Goal: Information Seeking & Learning: Compare options

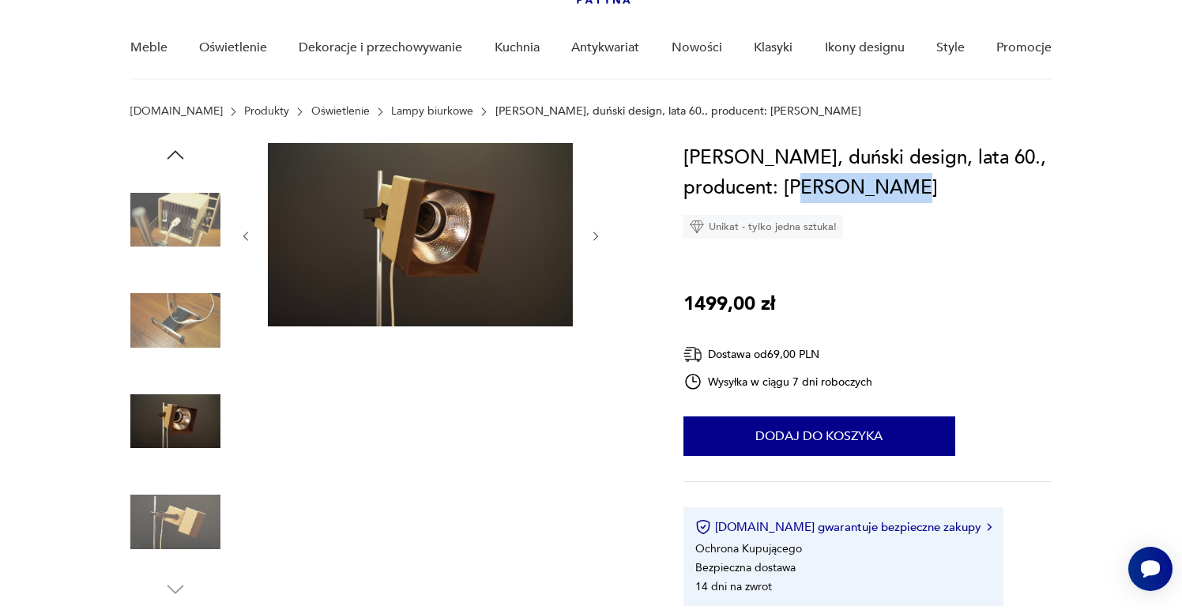
click at [189, 225] on img at bounding box center [175, 220] width 90 height 90
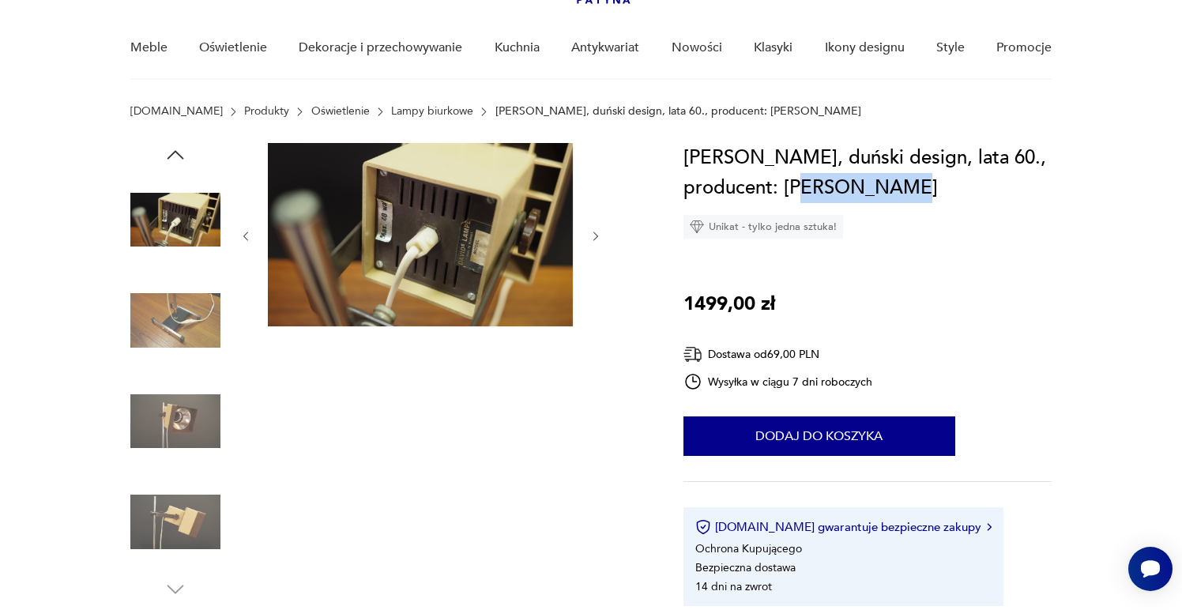
click at [194, 333] on img at bounding box center [175, 321] width 90 height 90
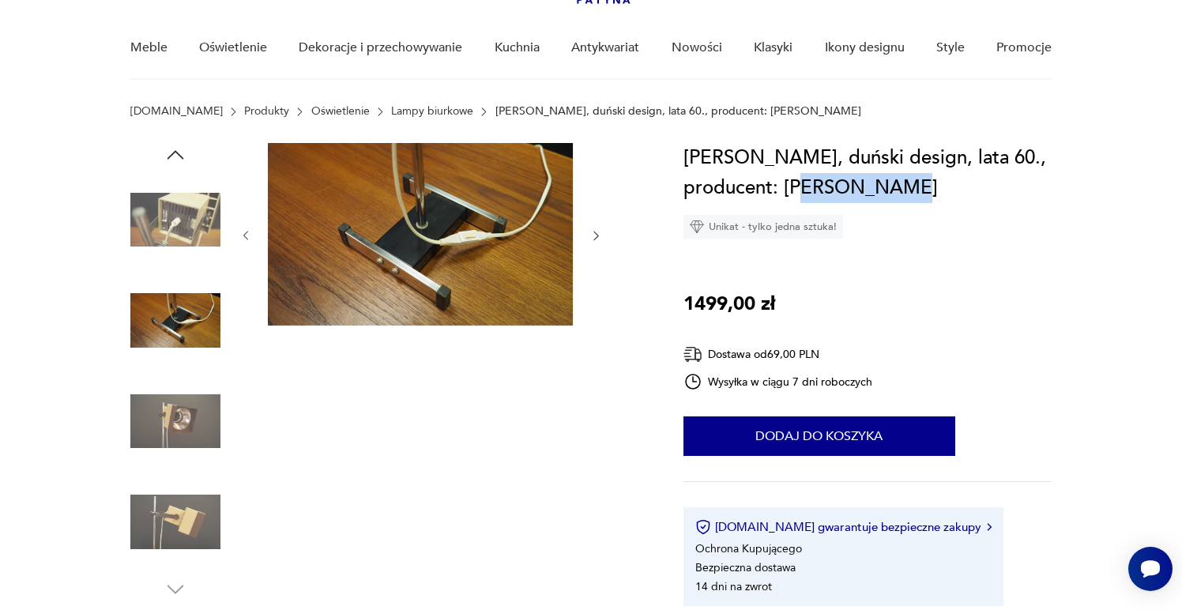
click at [200, 415] on img at bounding box center [175, 421] width 90 height 90
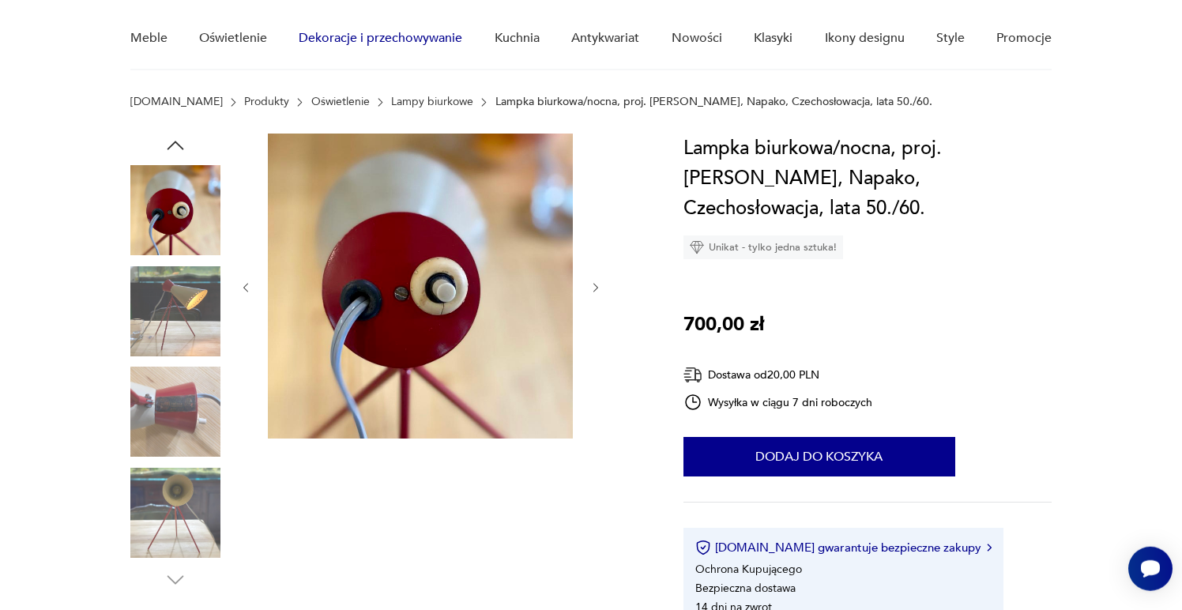
scroll to position [128, 0]
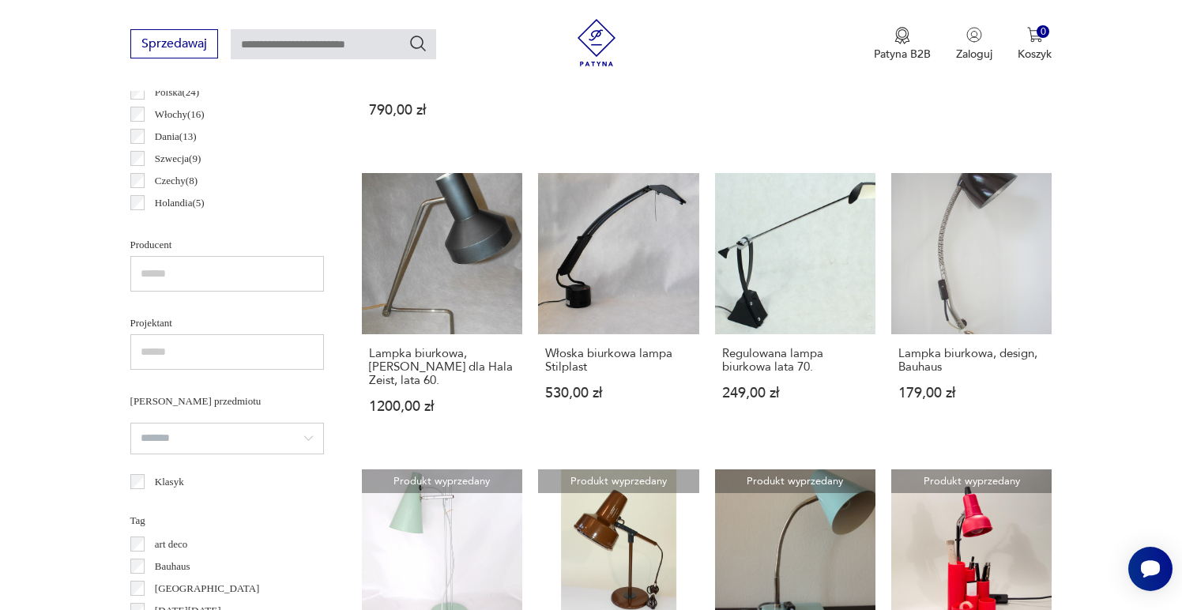
scroll to position [781, 0]
